Goal: Find specific page/section: Find specific page/section

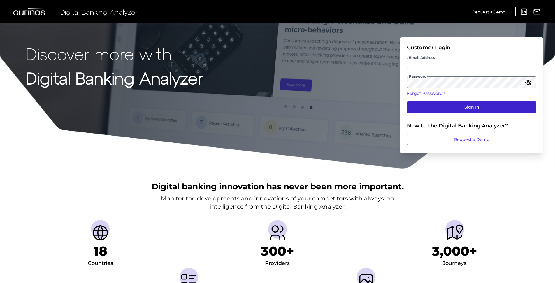
type input "[PERSON_NAME][EMAIL_ADDRESS][PERSON_NAME][DOMAIN_NAME]"
click at [474, 106] on button "Sign In" at bounding box center [471, 107] width 129 height 12
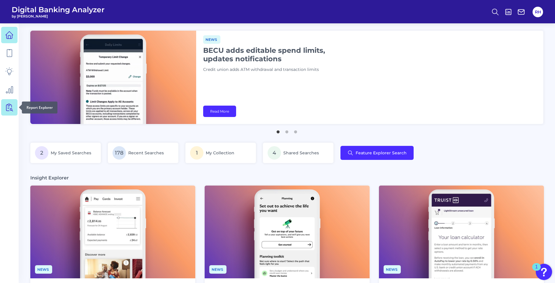
click at [10, 105] on icon at bounding box center [10, 107] width 5 height 7
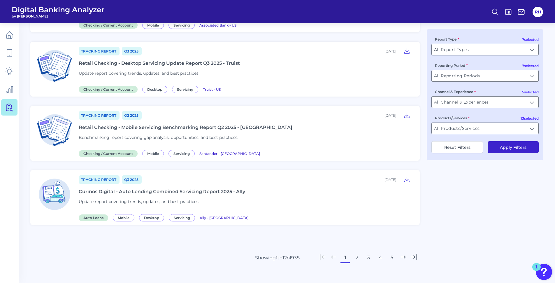
scroll to position [645, 0]
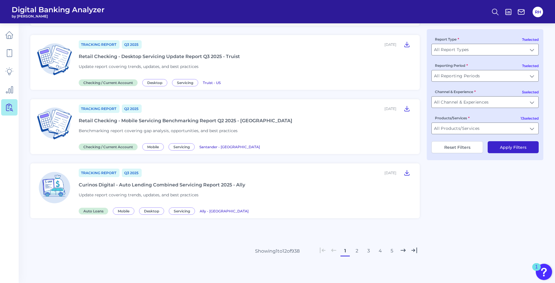
click at [356, 251] on button "2" at bounding box center [356, 250] width 9 height 9
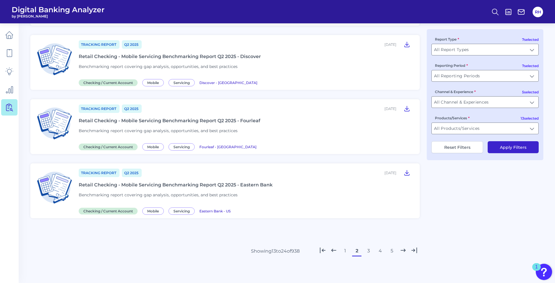
scroll to position [623, 0]
click at [370, 251] on button "3" at bounding box center [368, 250] width 9 height 9
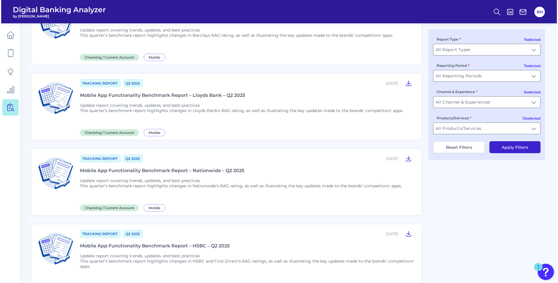
scroll to position [563, 0]
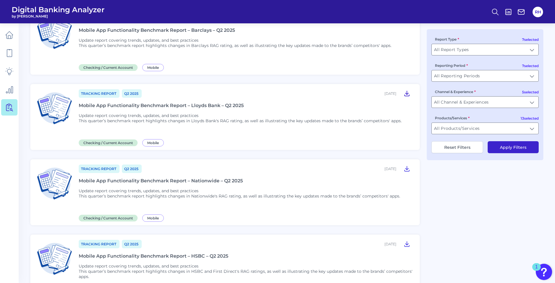
click at [408, 92] on icon at bounding box center [407, 93] width 7 height 7
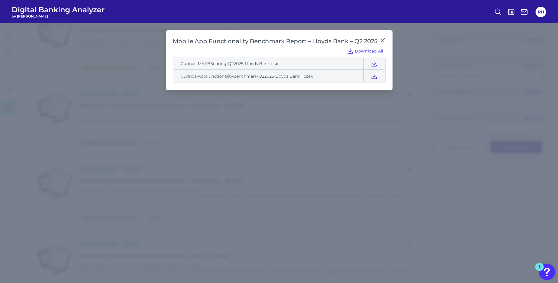
click at [373, 76] on icon at bounding box center [373, 76] width 7 height 7
click at [373, 75] on icon at bounding box center [373, 76] width 7 height 7
click at [373, 63] on icon at bounding box center [373, 63] width 7 height 7
click at [372, 75] on icon at bounding box center [373, 76] width 7 height 7
